Goal: Task Accomplishment & Management: Manage account settings

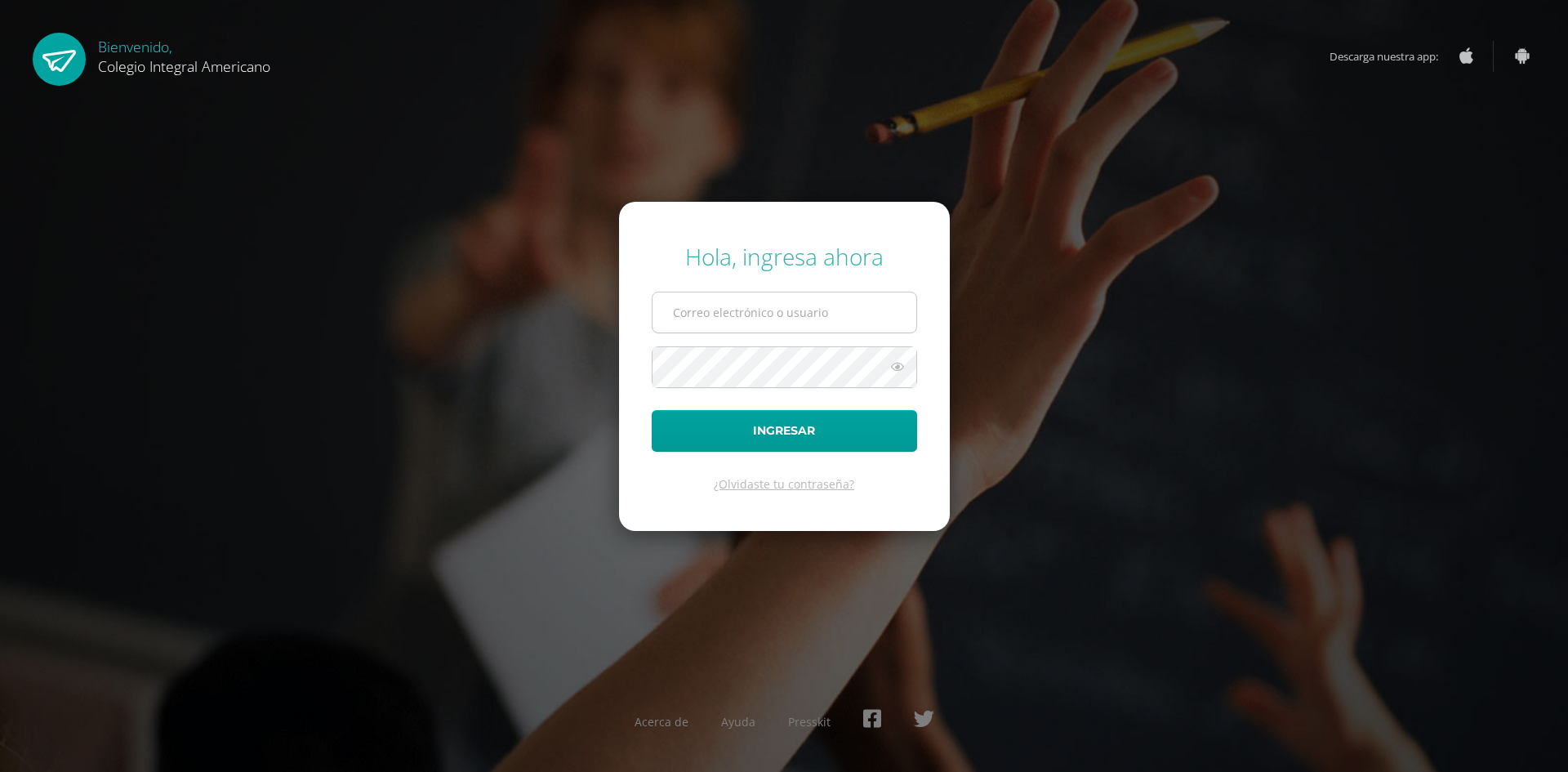
click at [780, 315] on input "text" at bounding box center [784, 313] width 264 height 40
type input "20acec01@integralamericano.edu.gt"
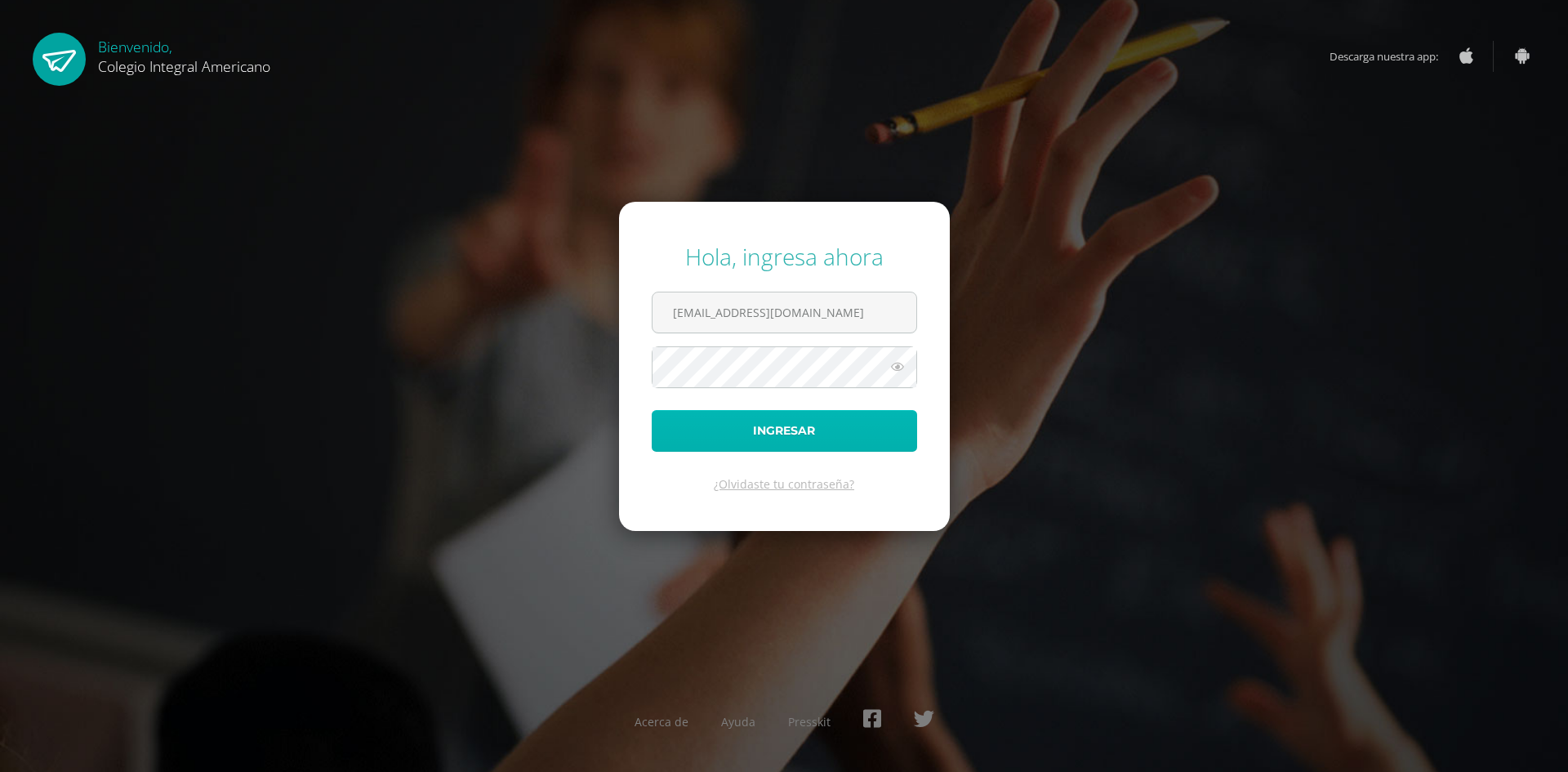
click at [807, 445] on button "Ingresar" at bounding box center [784, 431] width 265 height 42
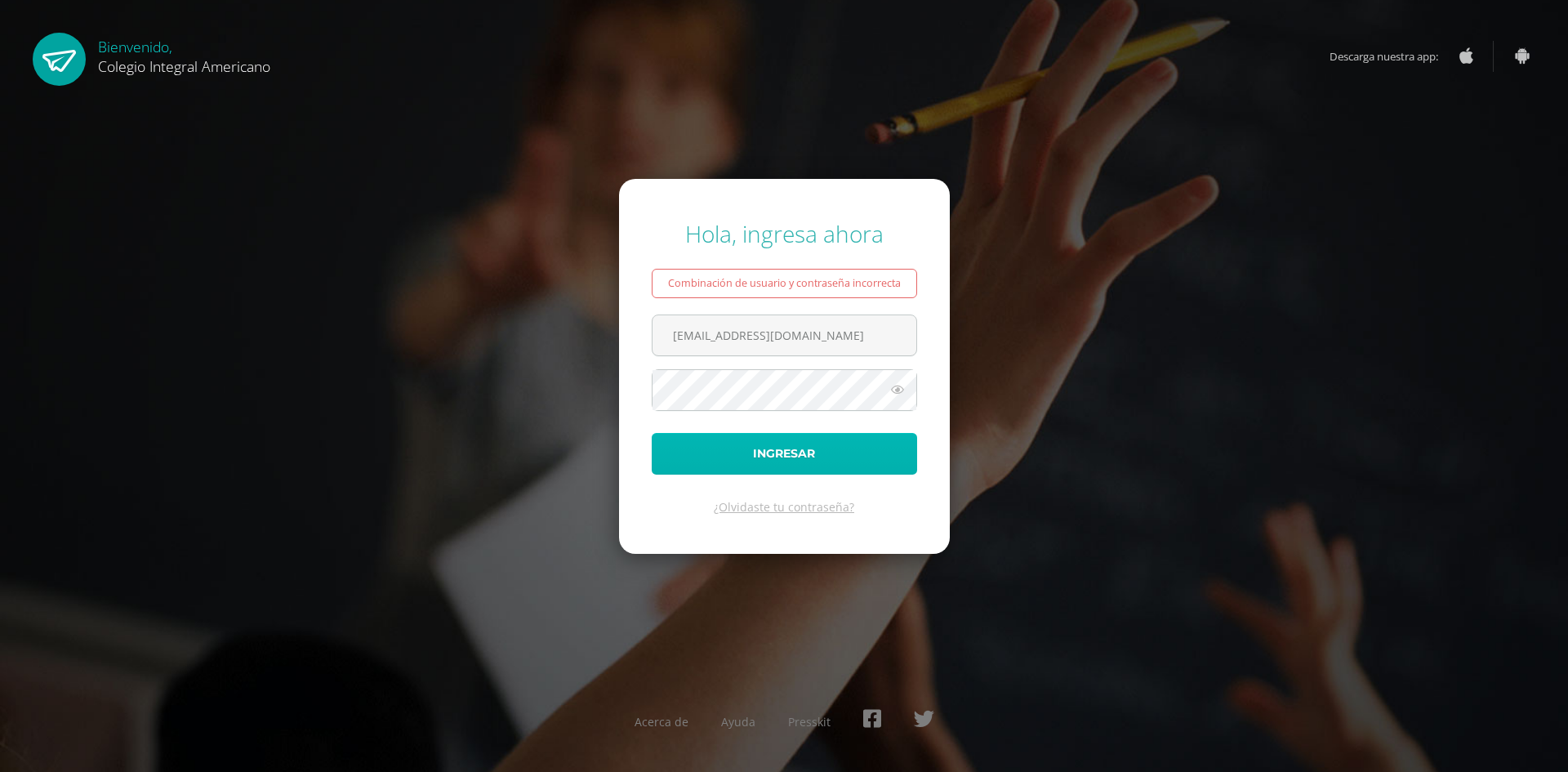
click at [830, 465] on button "Ingresar" at bounding box center [784, 453] width 265 height 42
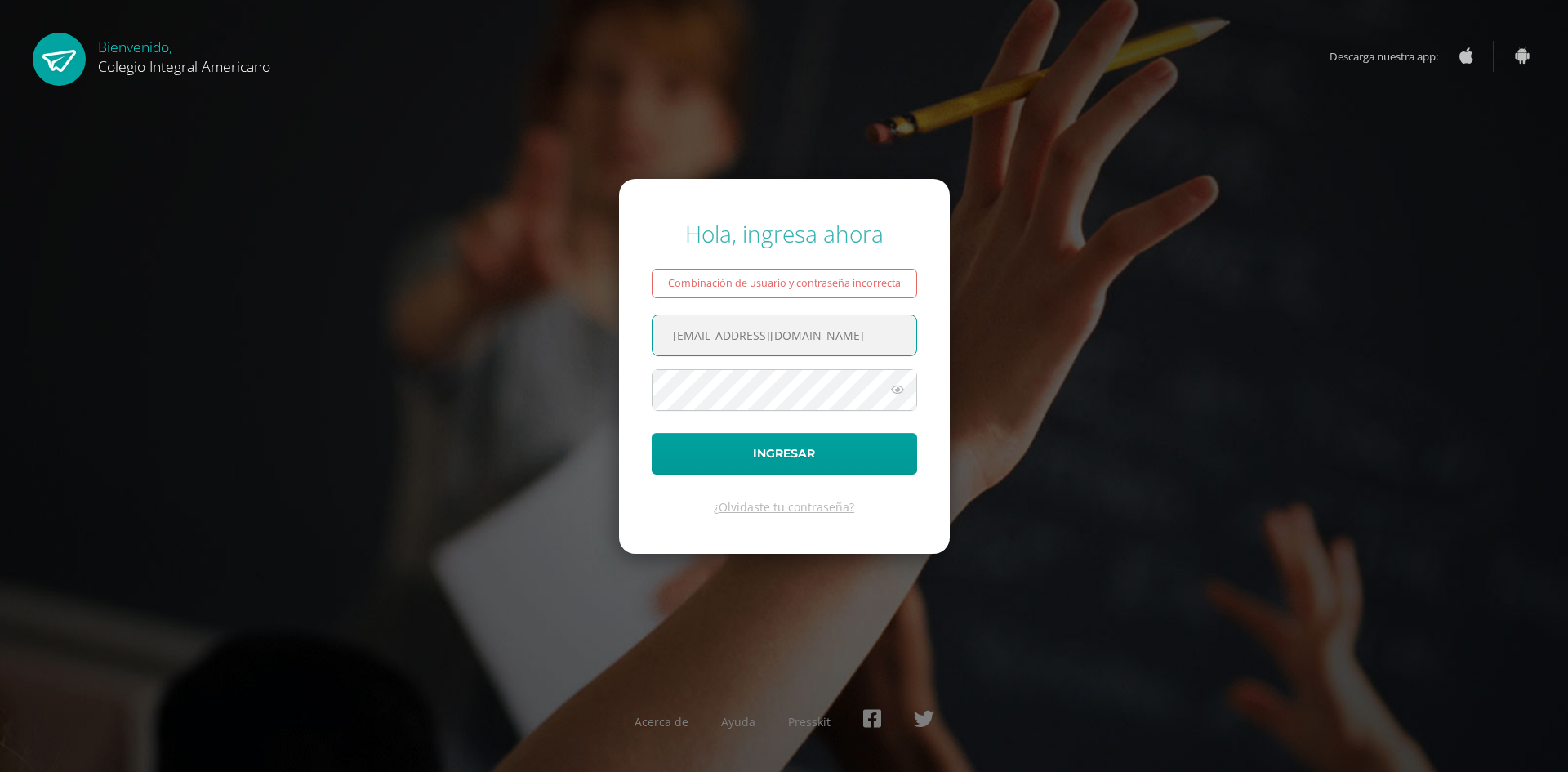
click at [895, 386] on icon at bounding box center [898, 390] width 22 height 20
click at [598, 392] on div "Hola, ingresa ahora Combinación de usuario y contraseña incorrecta 20acec01@int…" at bounding box center [784, 385] width 1054 height 361
click at [652, 433] on button "Ingresar" at bounding box center [784, 453] width 265 height 42
click at [841, 349] on input "[EMAIL_ADDRESS][DOMAIN_NAME]" at bounding box center [784, 335] width 264 height 40
click at [879, 344] on input "20acec01@integralamericano.edu.gt" at bounding box center [784, 335] width 264 height 40
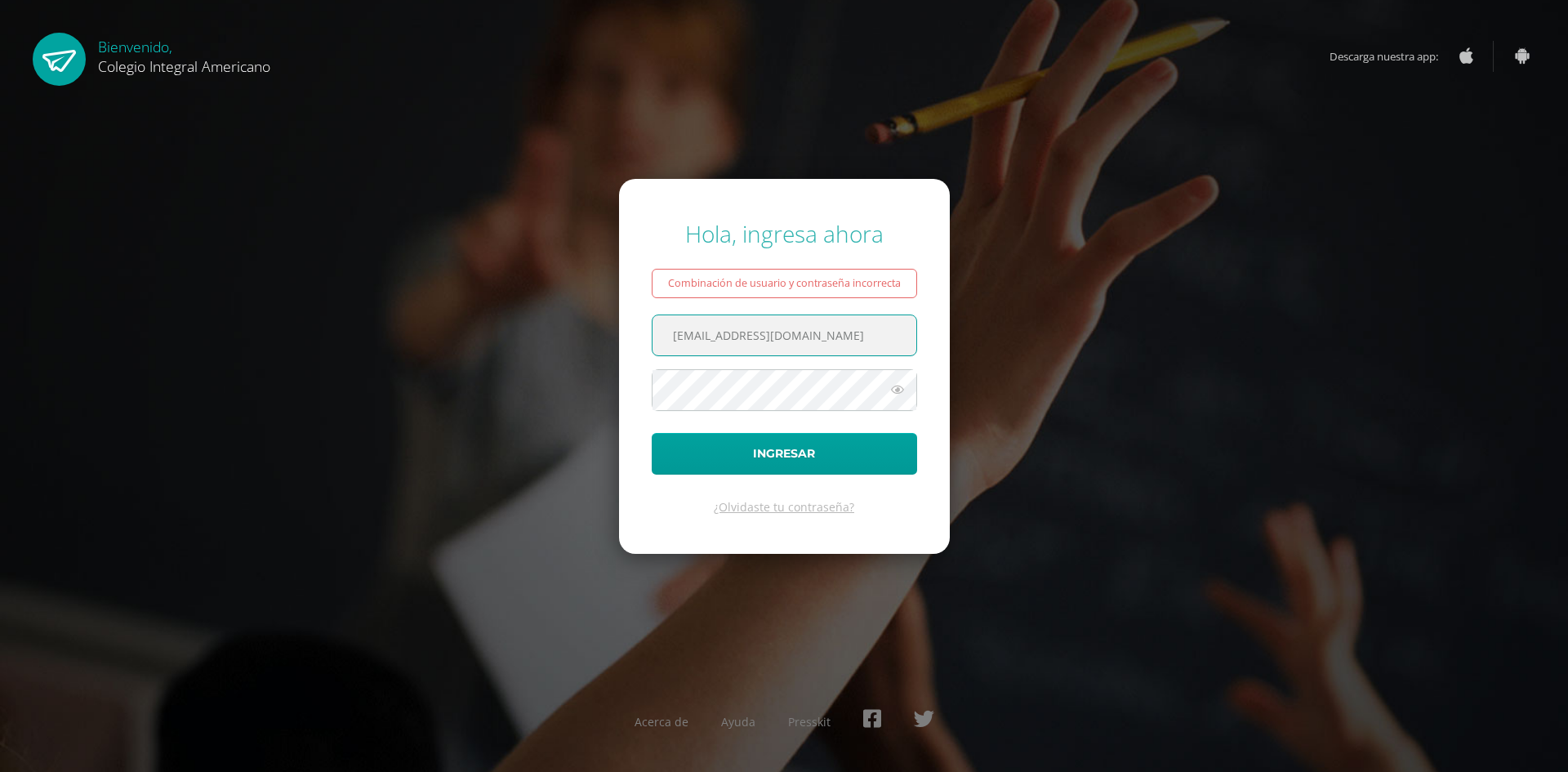
type input "alumno20acec01@integralamericano.edu.gt"
click at [652, 433] on button "Ingresar" at bounding box center [784, 453] width 265 height 42
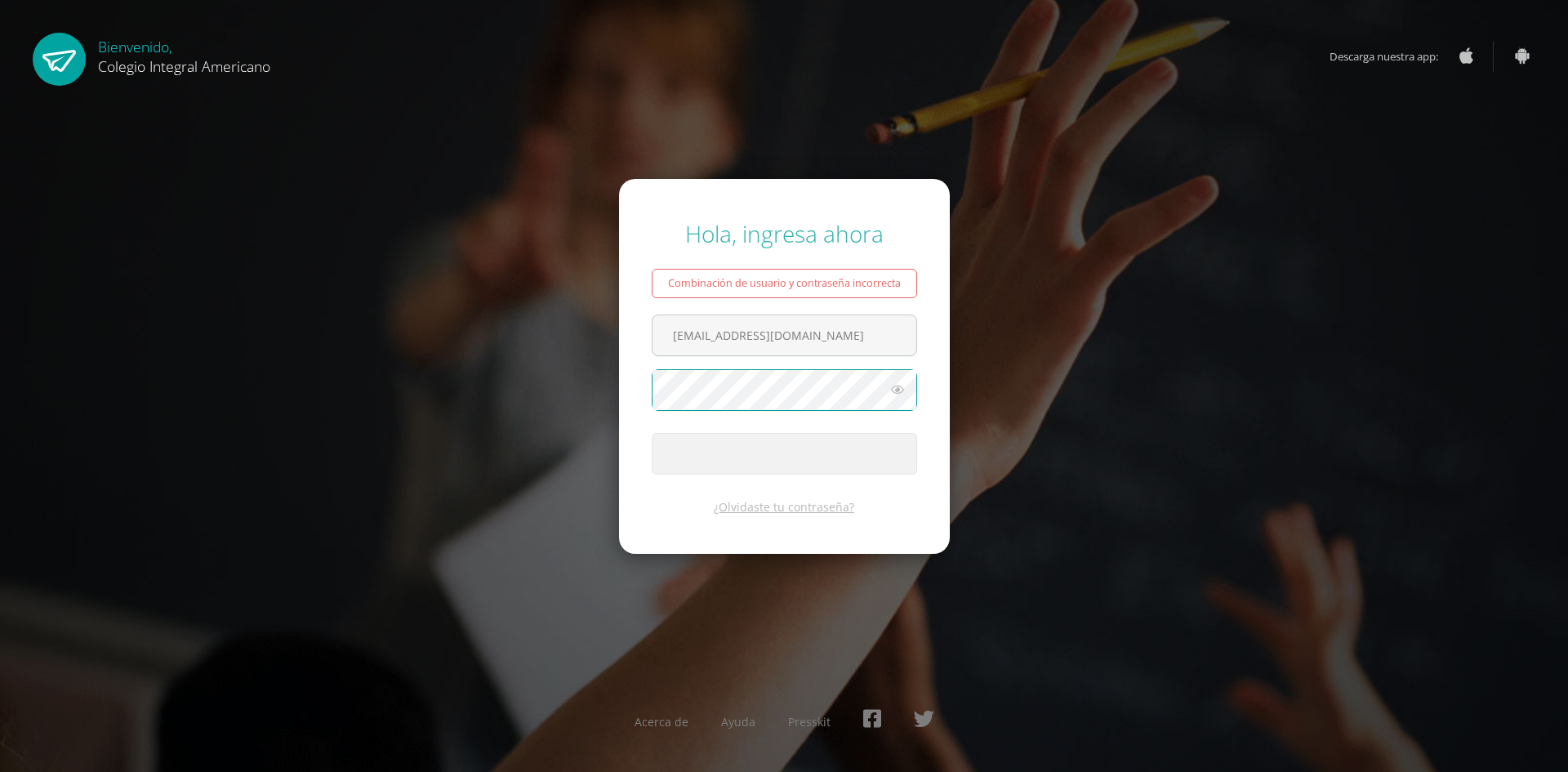
click at [898, 389] on icon at bounding box center [898, 390] width 22 height 20
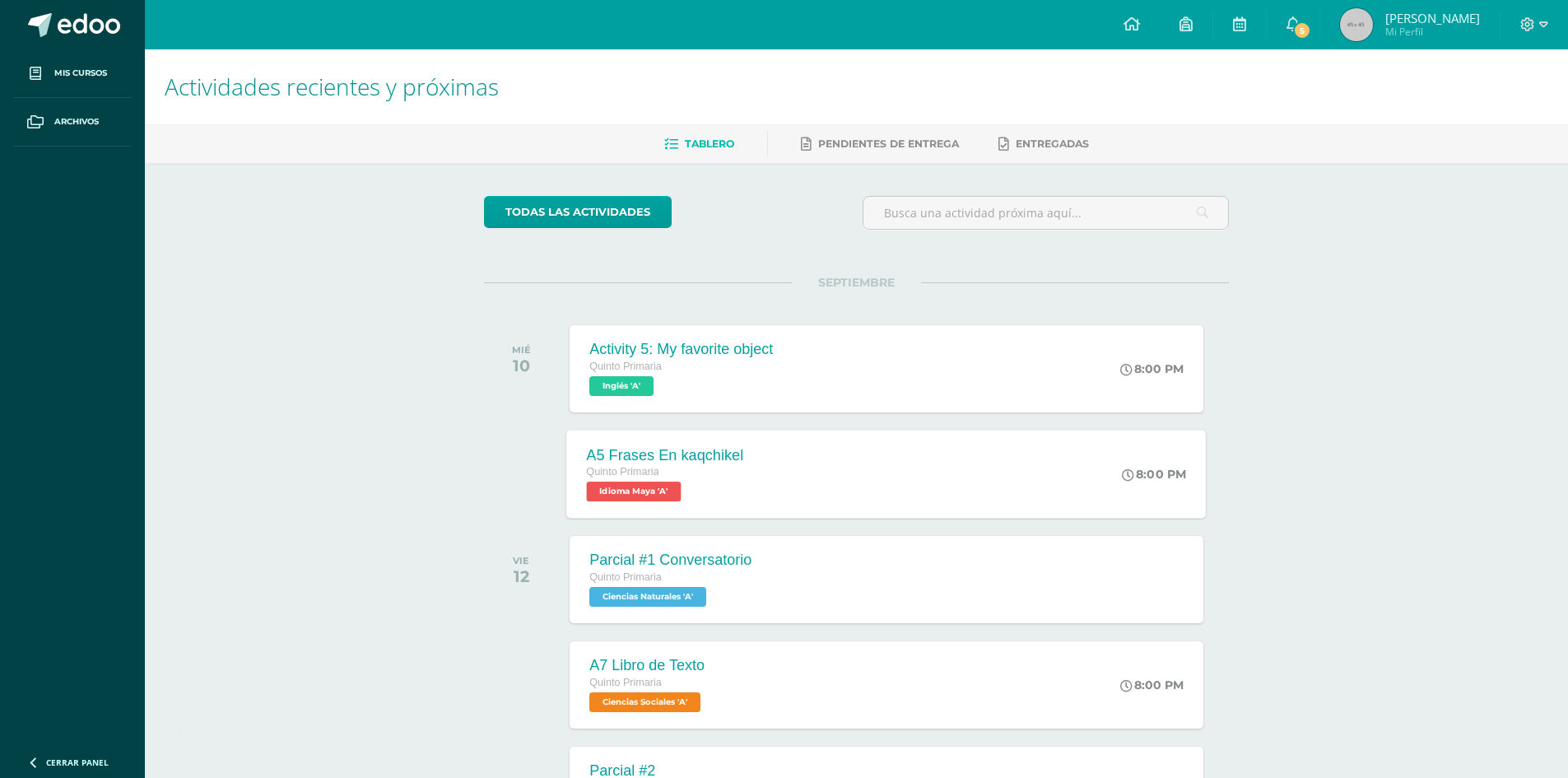
click at [667, 458] on div "A5 Frases En kaqchikel" at bounding box center [665, 454] width 158 height 18
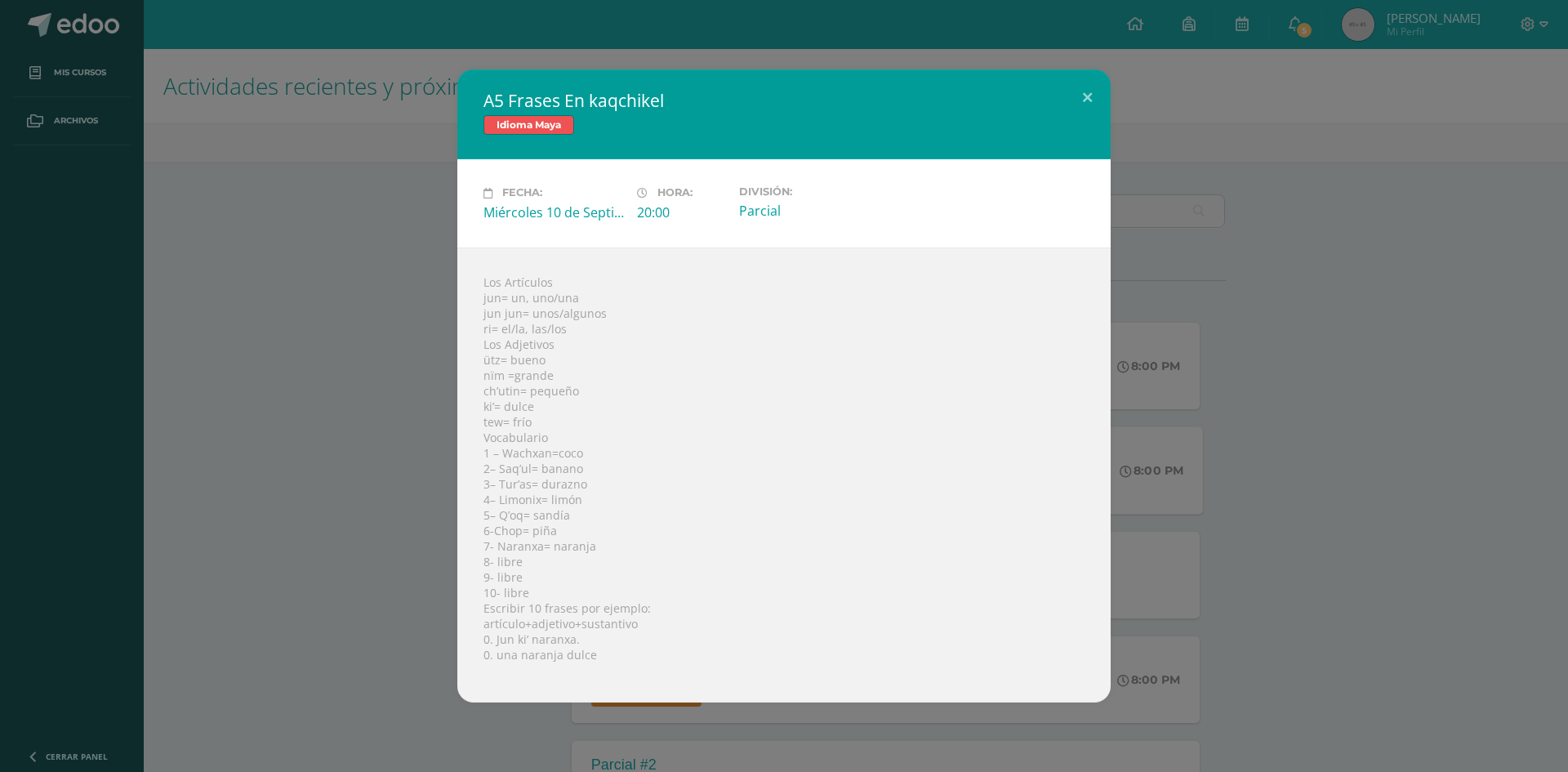
drag, startPoint x: 902, startPoint y: 306, endPoint x: 918, endPoint y: 174, distance: 133.0
click at [918, 174] on div "Fecha: [DATE] Hora: 20:00 División: Parcial" at bounding box center [784, 202] width 654 height 87
